Goal: Task Accomplishment & Management: Manage account settings

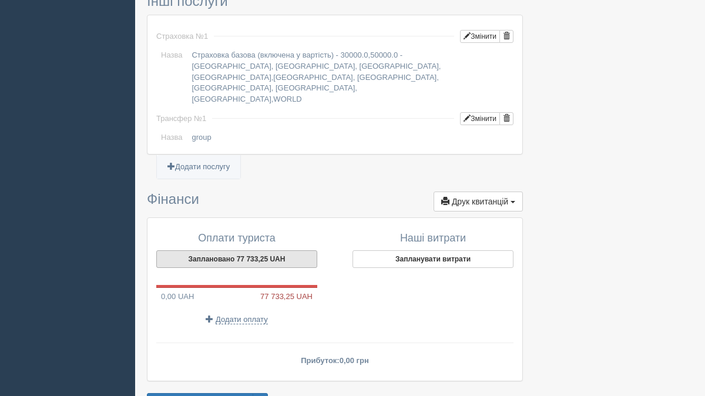
scroll to position [981, 0]
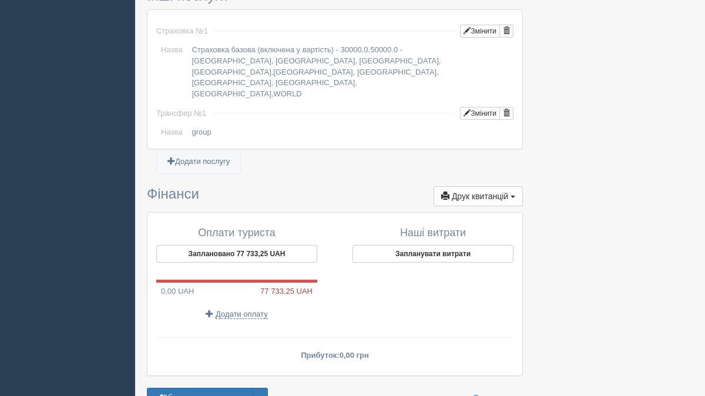
click at [238, 310] on span "Додати оплату" at bounding box center [242, 314] width 52 height 9
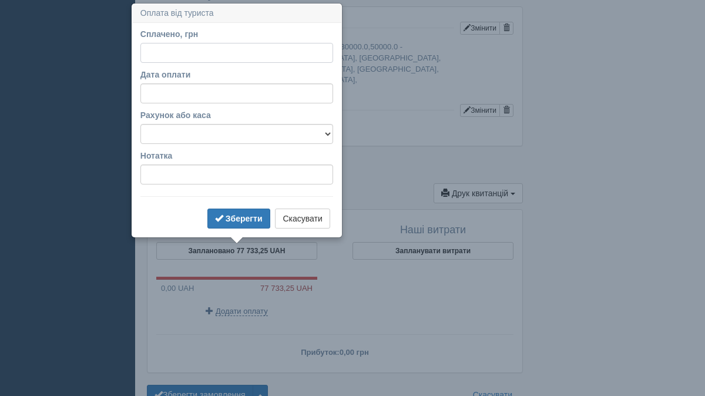
scroll to position [987, 0]
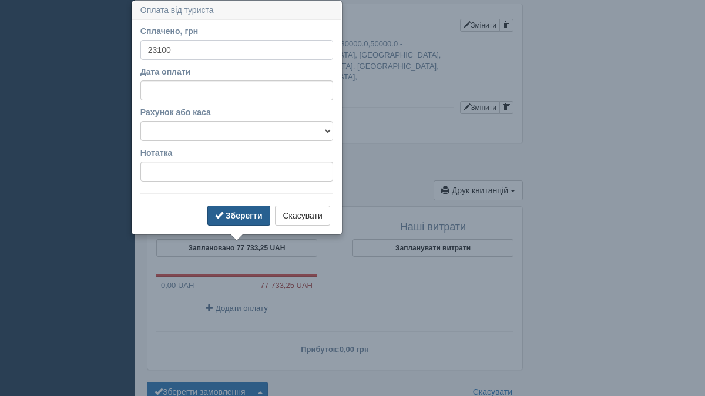
type input "23100"
click at [246, 223] on button "Зберегти" at bounding box center [238, 216] width 63 height 20
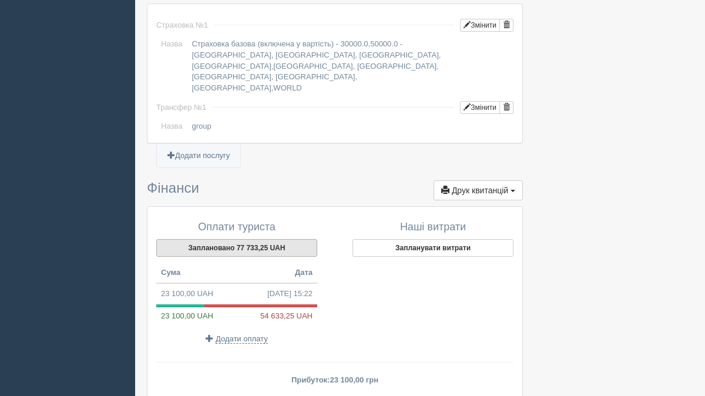
scroll to position [1049, 0]
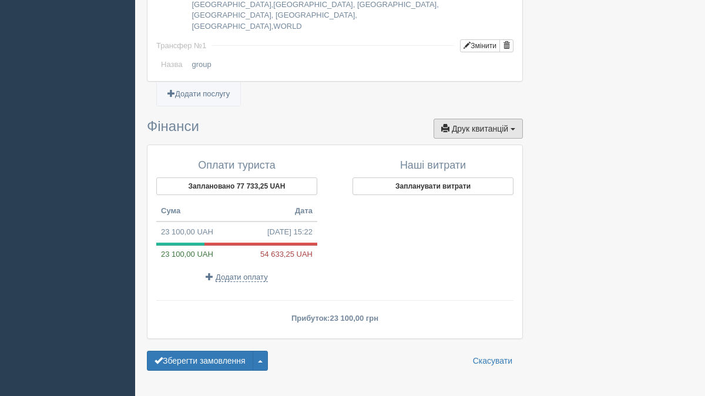
click at [467, 124] on span "Друк квитанцій" at bounding box center [480, 128] width 56 height 9
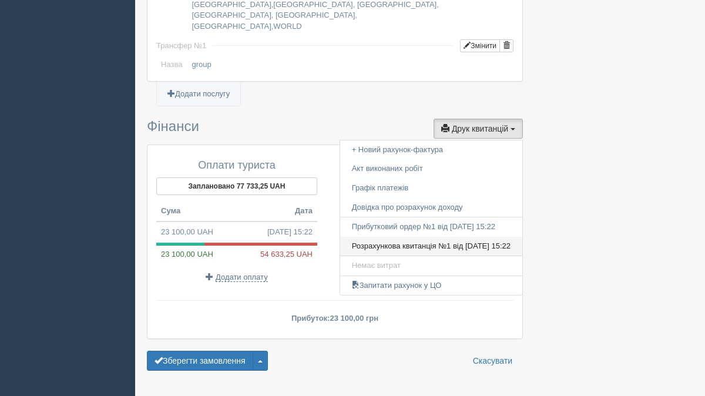
click at [446, 237] on link "Розрахункова квитанція №1 від [DATE] 15:22" at bounding box center [431, 246] width 182 height 19
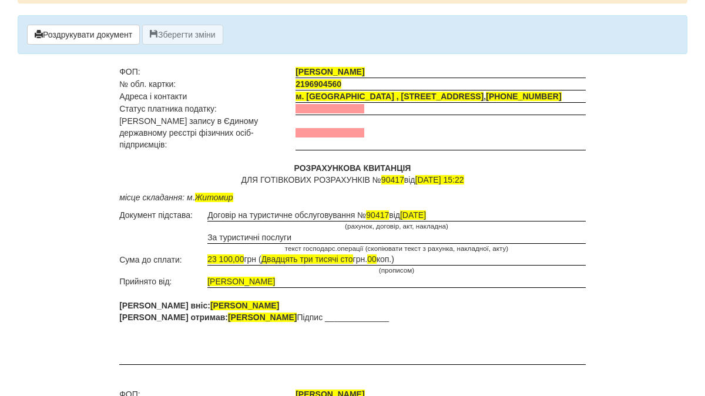
scroll to position [26, 0]
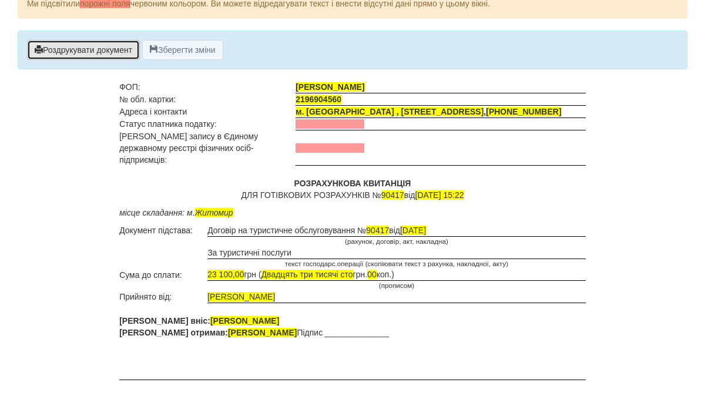
click at [83, 54] on button "Роздрукувати документ" at bounding box center [83, 50] width 113 height 20
